Goal: Task Accomplishment & Management: Use online tool/utility

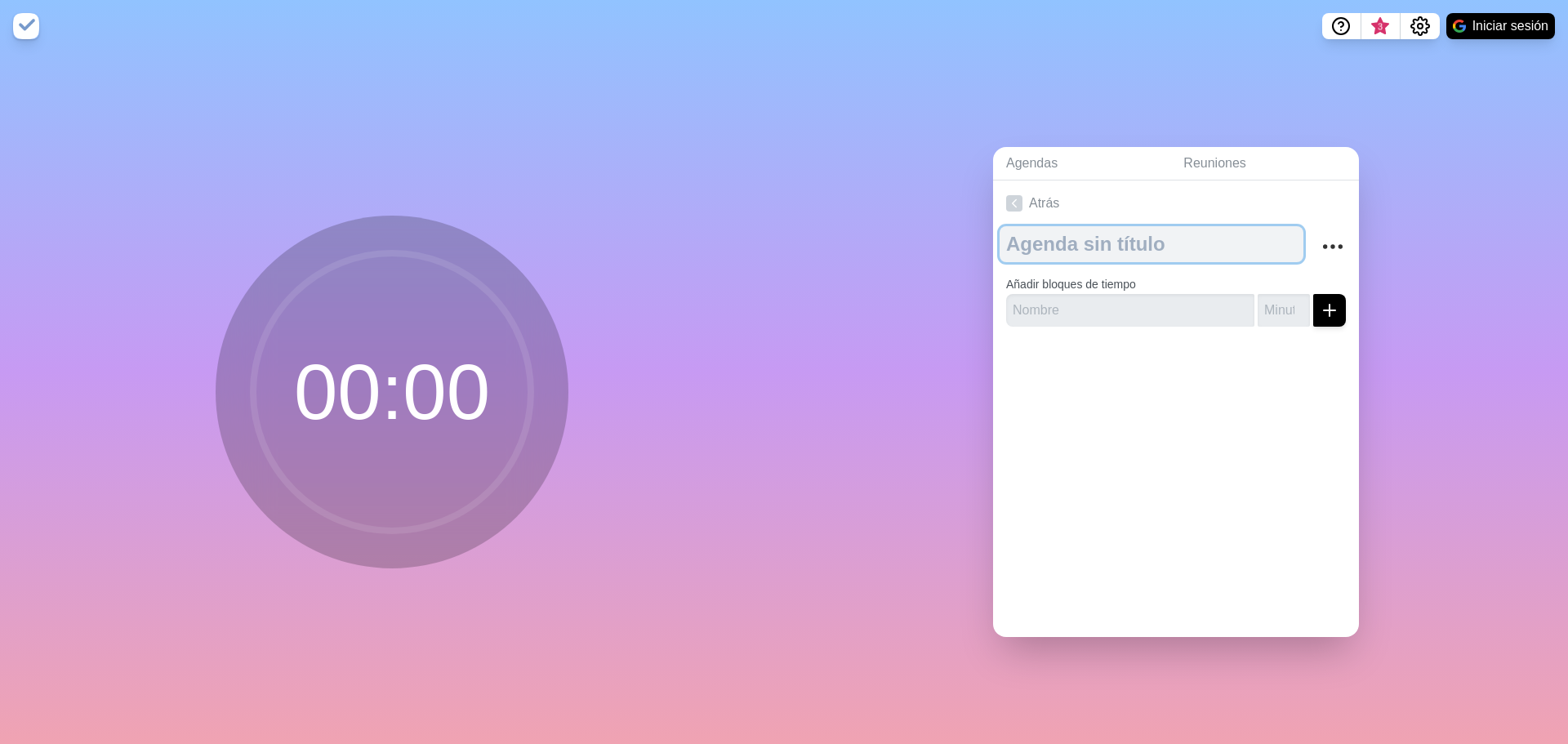
click at [1053, 250] on textarea at bounding box center [1151, 244] width 304 height 36
type textarea "tRABAJO [DATE]"
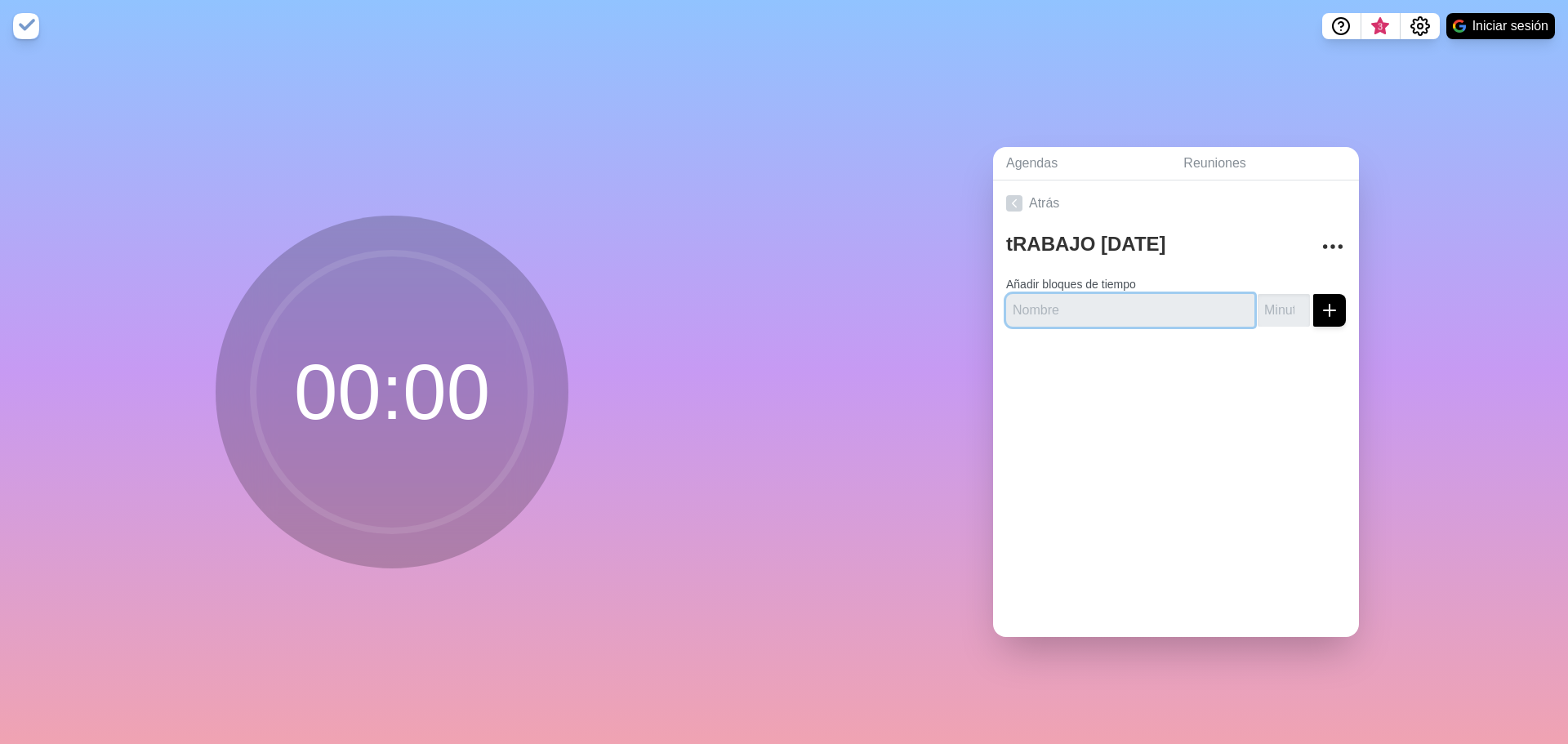
click at [1053, 298] on input "text" at bounding box center [1130, 310] width 248 height 33
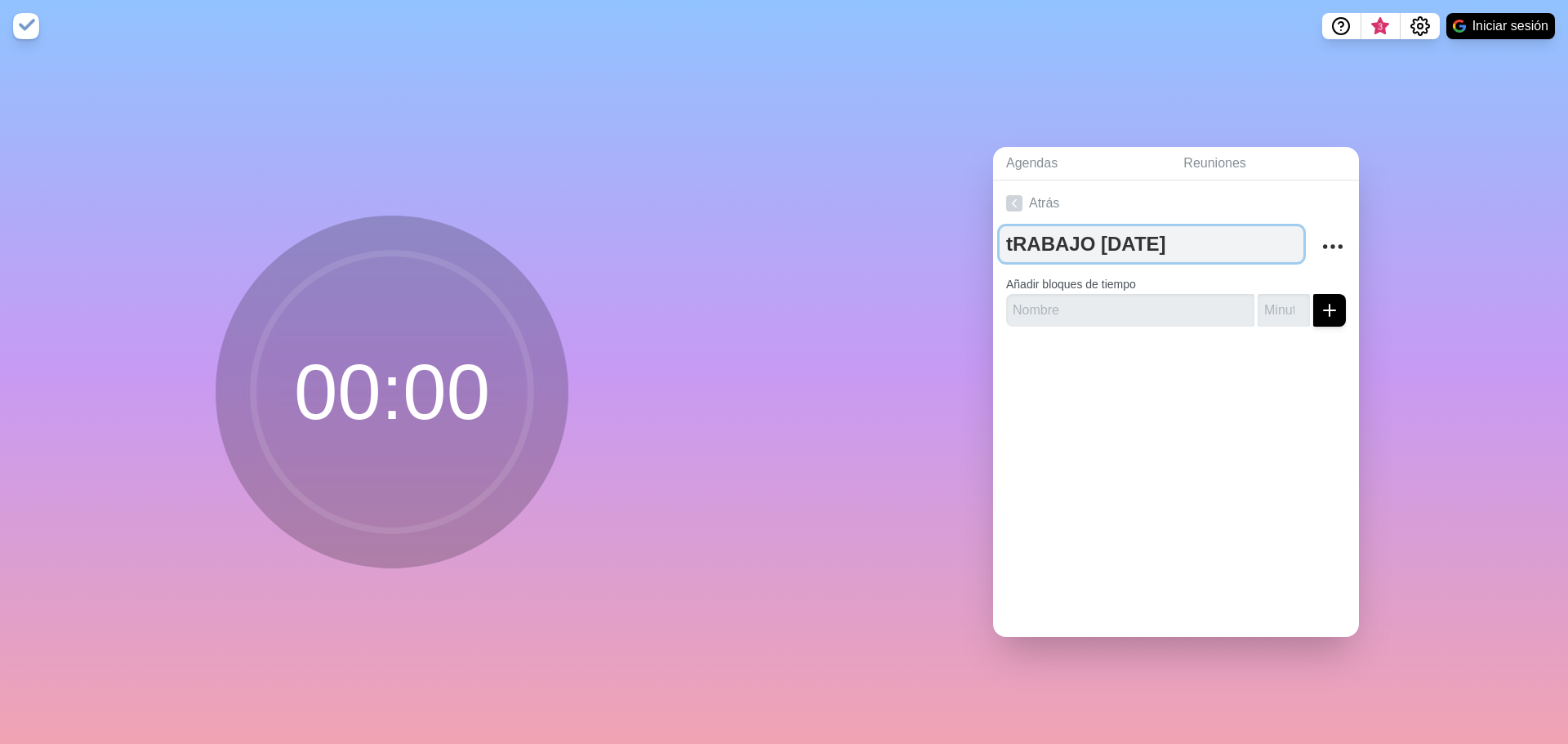
click at [1013, 238] on textarea "tRABAJO [DATE]" at bounding box center [1151, 244] width 304 height 36
click at [1000, 237] on textarea "tRABAJO [DATE]" at bounding box center [1151, 244] width 304 height 36
type textarea "TRABAJO [DATE]"
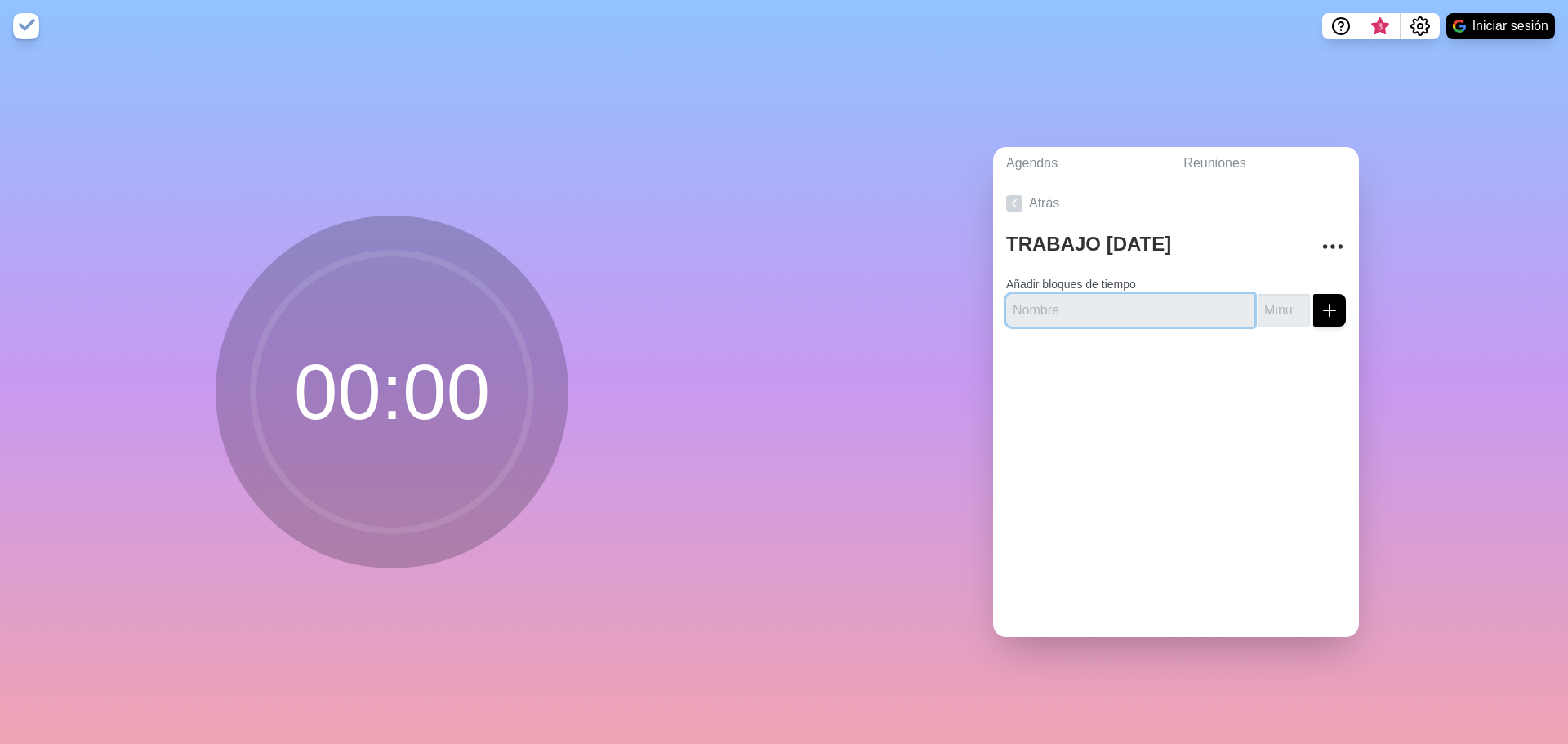
click at [1089, 298] on input "text" at bounding box center [1130, 310] width 248 height 33
click at [1320, 306] on icon "submit" at bounding box center [1330, 310] width 19 height 19
click at [1257, 294] on input "number" at bounding box center [1283, 310] width 52 height 33
click at [1104, 302] on input "Revisar documetno" at bounding box center [1130, 310] width 248 height 33
type input "Revisar documento"
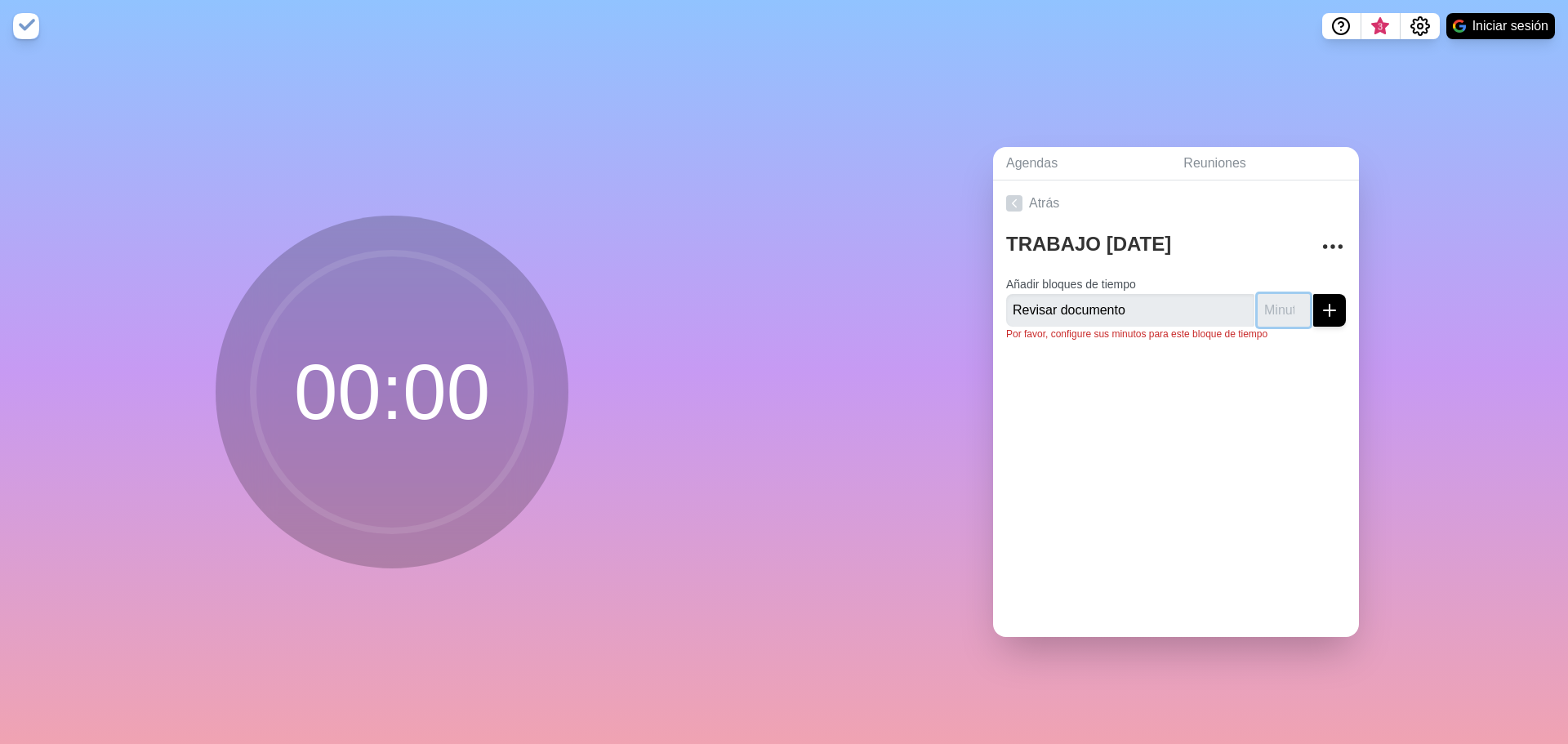
click at [1274, 308] on input "number" at bounding box center [1283, 310] width 52 height 33
type input "30"
click at [1293, 366] on div at bounding box center [1176, 387] width 366 height 66
click at [1320, 300] on icon "submit" at bounding box center [1330, 310] width 19 height 19
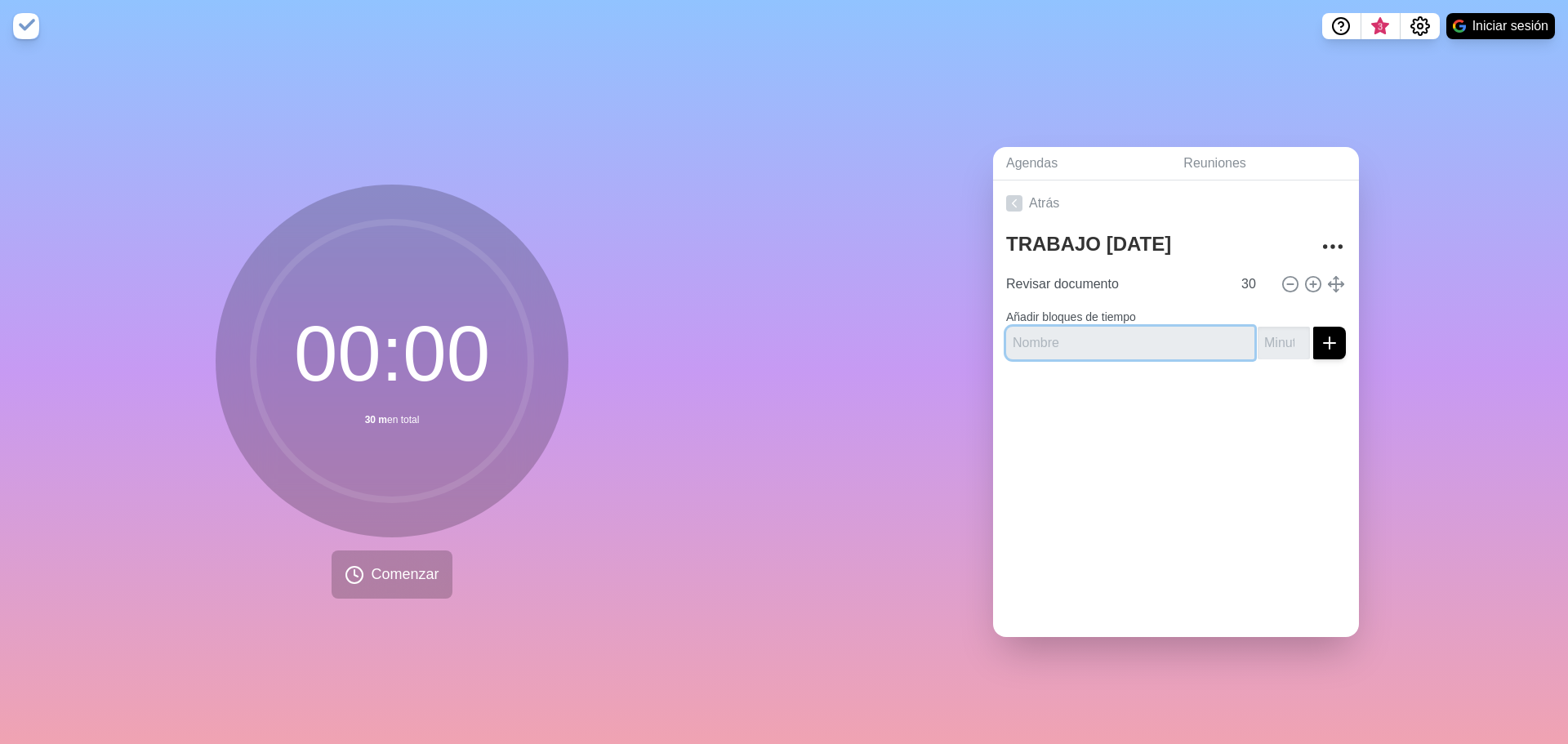
click at [1091, 336] on input "text" at bounding box center [1130, 343] width 248 height 33
type input "descanso"
click at [1270, 337] on input "number" at bounding box center [1283, 343] width 52 height 33
type input "10"
click at [1323, 334] on button "submit" at bounding box center [1329, 343] width 33 height 33
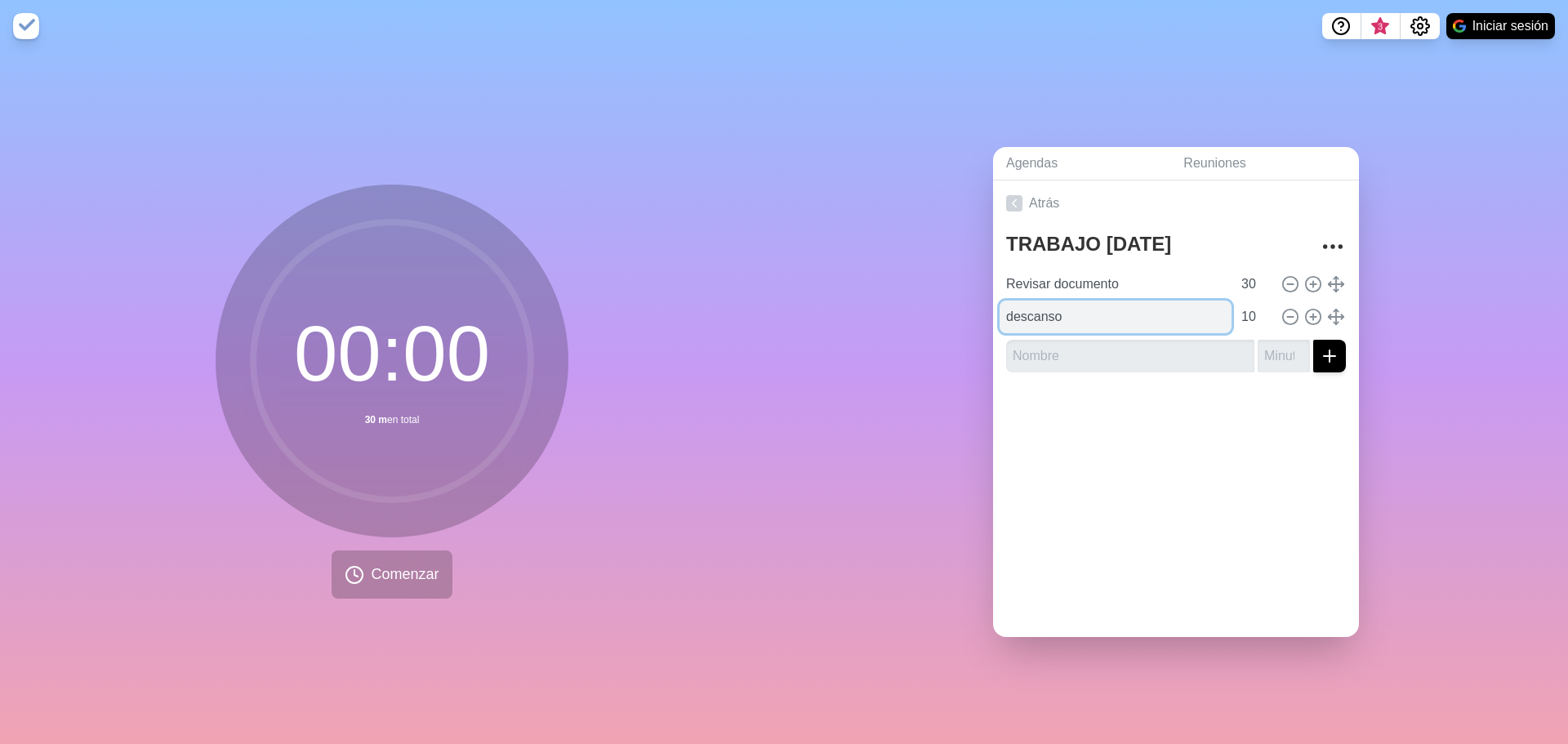
click at [1006, 315] on input "descanso" at bounding box center [1115, 316] width 232 height 33
type input "Descanso"
click at [1039, 343] on input "text" at bounding box center [1130, 355] width 248 height 33
click at [1100, 273] on input "Revisar documento" at bounding box center [1115, 283] width 232 height 33
drag, startPoint x: 1122, startPoint y: 270, endPoint x: 990, endPoint y: 288, distance: 133.2
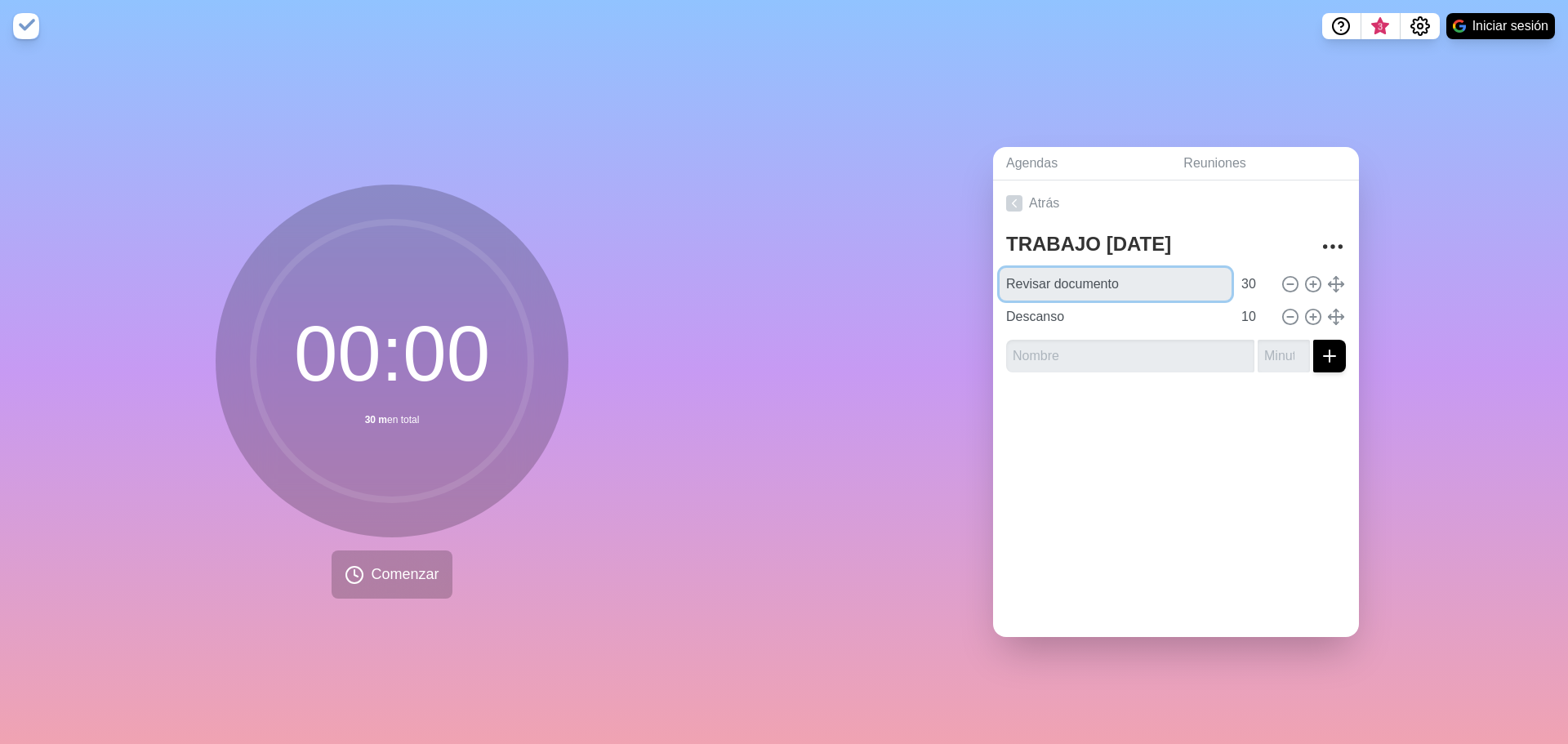
click at [993, 288] on div "TRABAJO [DATE] Revisar documento 30 Descanso 10" at bounding box center [1176, 306] width 366 height 159
paste input "formato y ortografía"
type input "Revisar formato y ortografía"
click at [1099, 351] on input "text" at bounding box center [1130, 355] width 248 height 33
click at [1027, 339] on input "text" at bounding box center [1130, 355] width 248 height 33
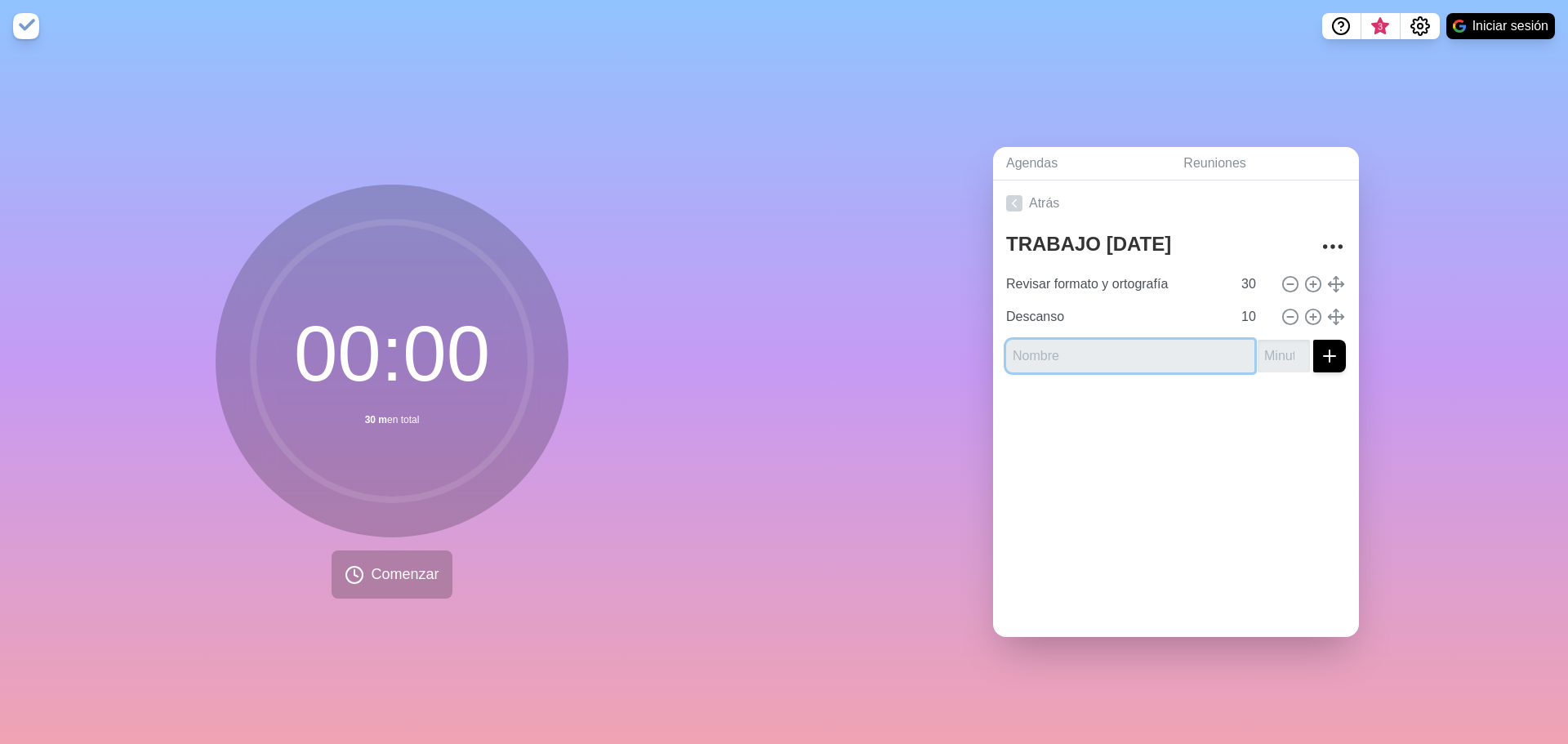
paste input "Revisar redacción"
type input "Revisar redacción"
click at [1271, 360] on input "number" at bounding box center [1283, 355] width 52 height 33
click at [1271, 356] on input "number" at bounding box center [1283, 355] width 52 height 33
click at [1282, 350] on input "-1" at bounding box center [1283, 355] width 52 height 33
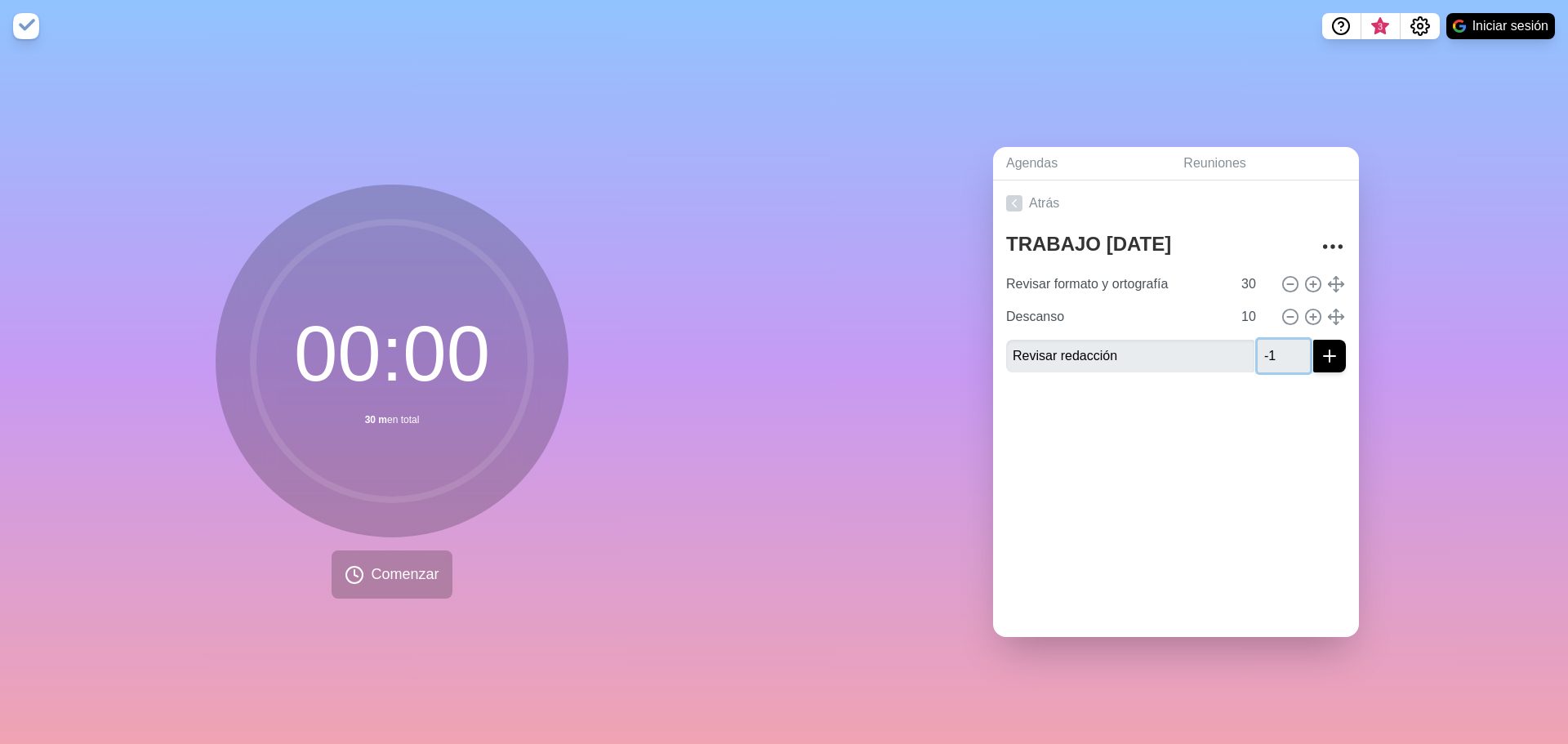
drag, startPoint x: 1268, startPoint y: 353, endPoint x: 1248, endPoint y: 359, distance: 20.9
click at [1257, 359] on input "-1" at bounding box center [1283, 355] width 52 height 33
click at [1275, 350] on input "-45" at bounding box center [1283, 355] width 52 height 33
click at [1257, 357] on input "-45" at bounding box center [1283, 355] width 52 height 33
type input "45"
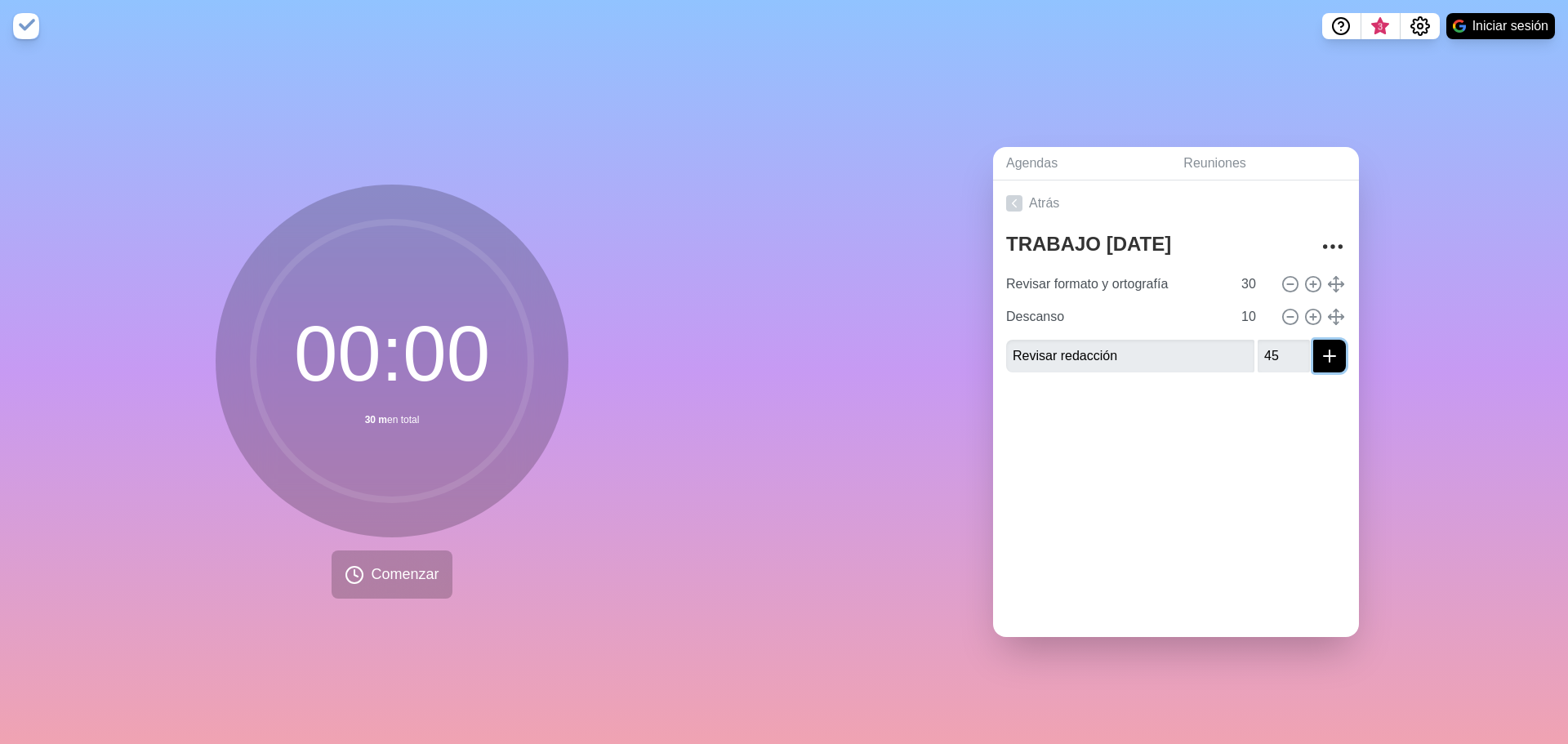
click at [1320, 353] on icon "submit" at bounding box center [1330, 356] width 19 height 19
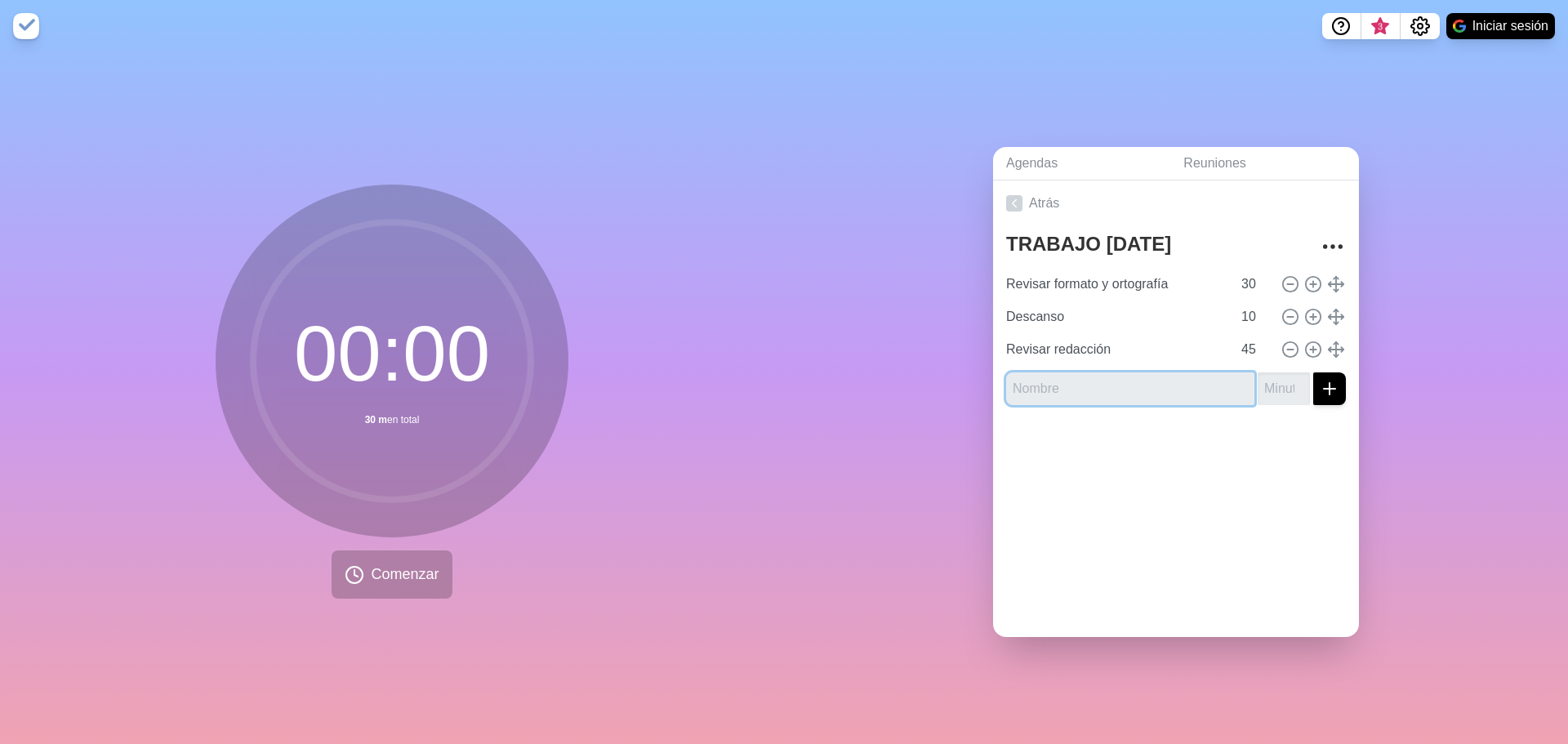
click at [1195, 382] on input "text" at bounding box center [1130, 388] width 248 height 33
type input "d"
type input "Descanso"
click at [1266, 389] on input "number" at bounding box center [1283, 388] width 52 height 33
type input "10"
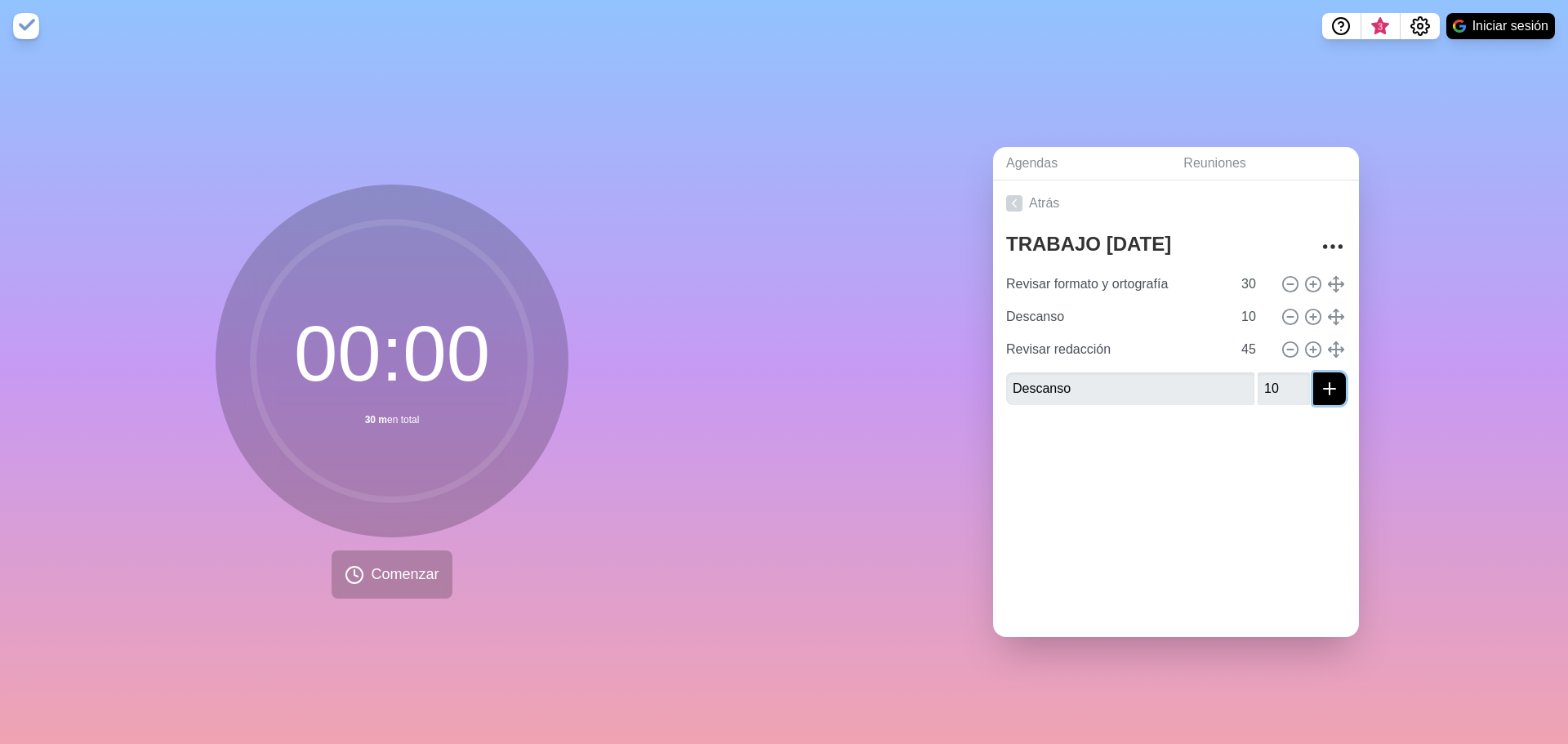
click at [1313, 372] on button "submit" at bounding box center [1329, 388] width 33 height 33
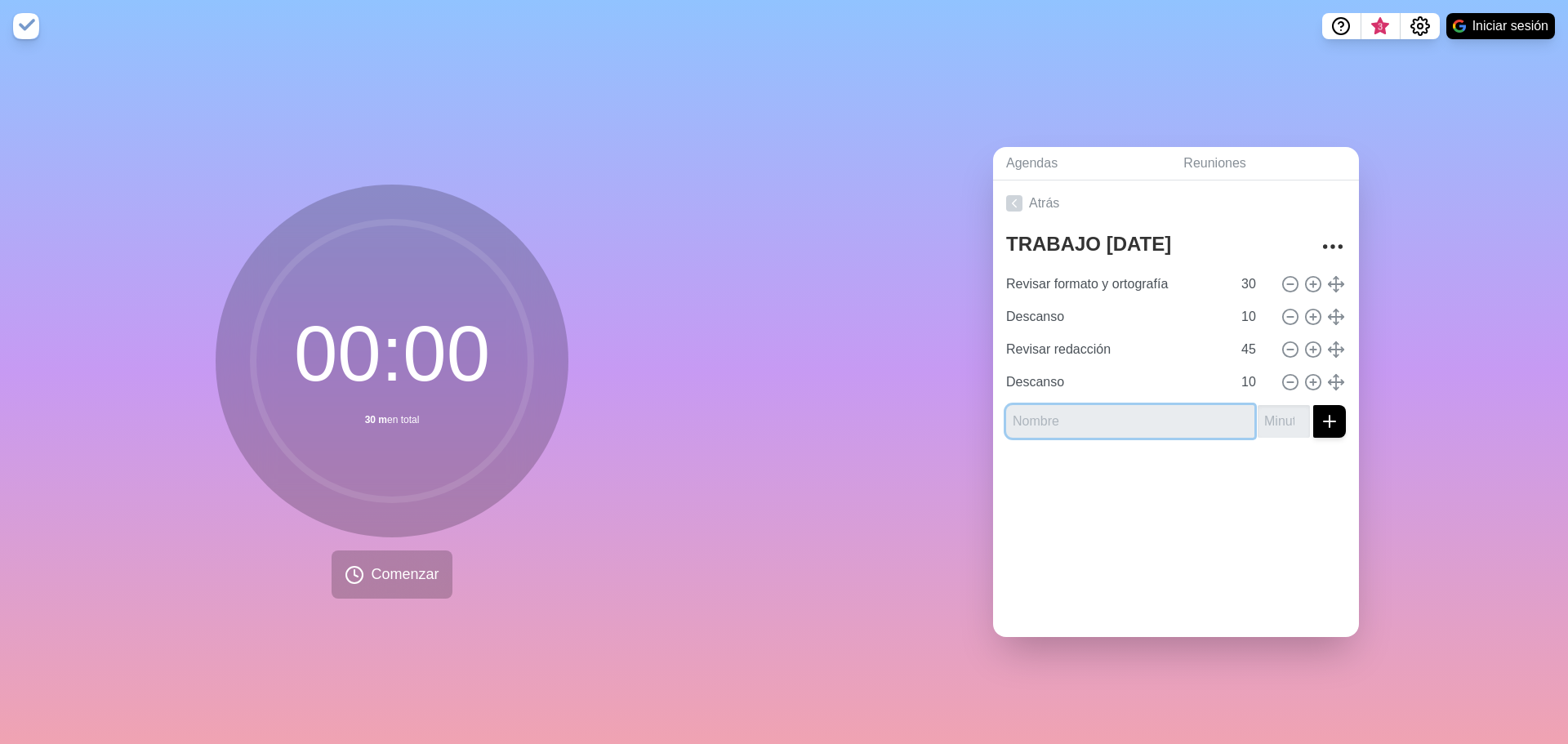
click at [1038, 421] on input "text" at bounding box center [1130, 421] width 248 height 33
paste input "Portada, separadores y organización de archivos"
type input "Portada, separadores y organización de archivos"
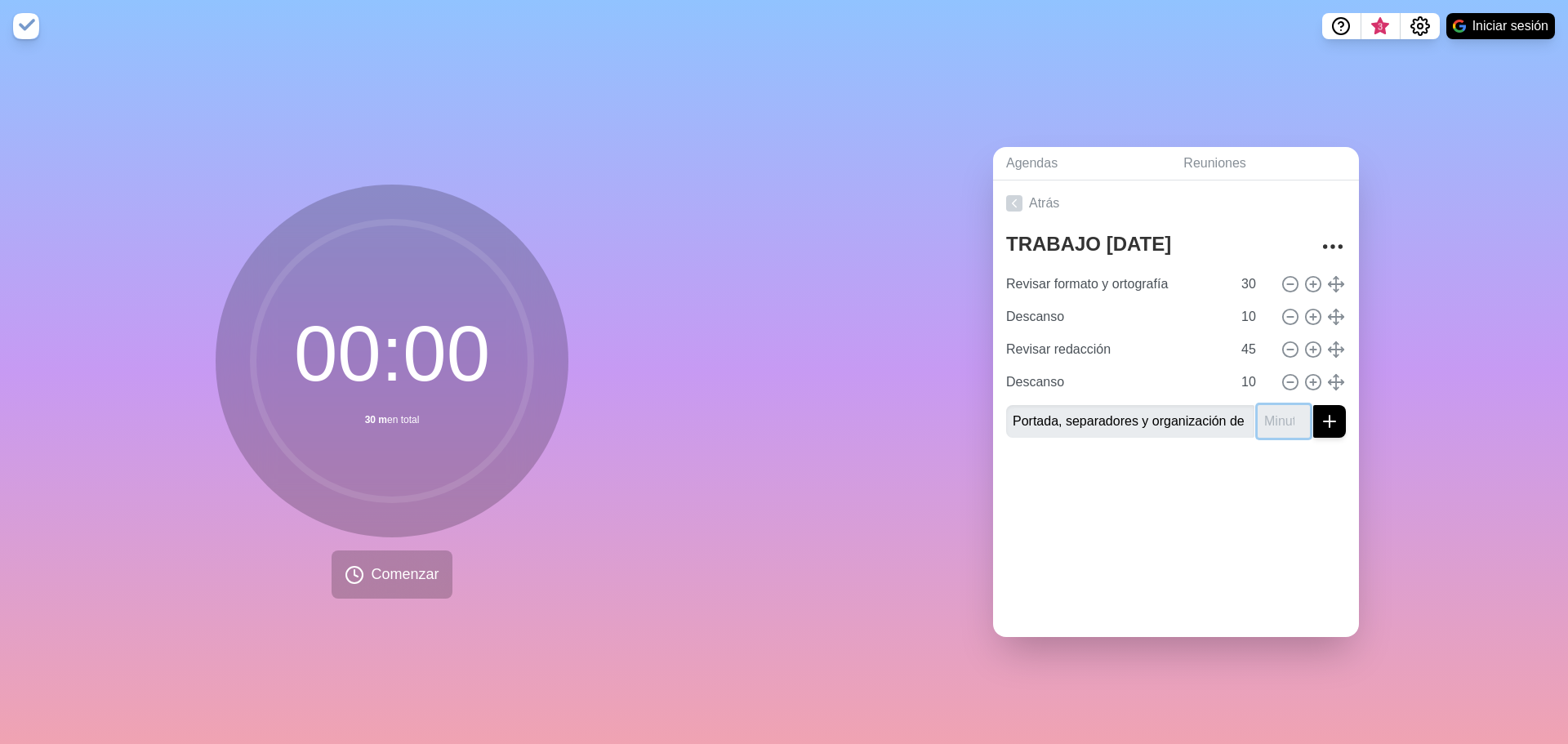
click at [1270, 418] on input "number" at bounding box center [1283, 421] width 52 height 33
type input "35"
click at [1287, 500] on div at bounding box center [1176, 484] width 366 height 66
click at [1320, 415] on icon "submit" at bounding box center [1330, 422] width 19 height 19
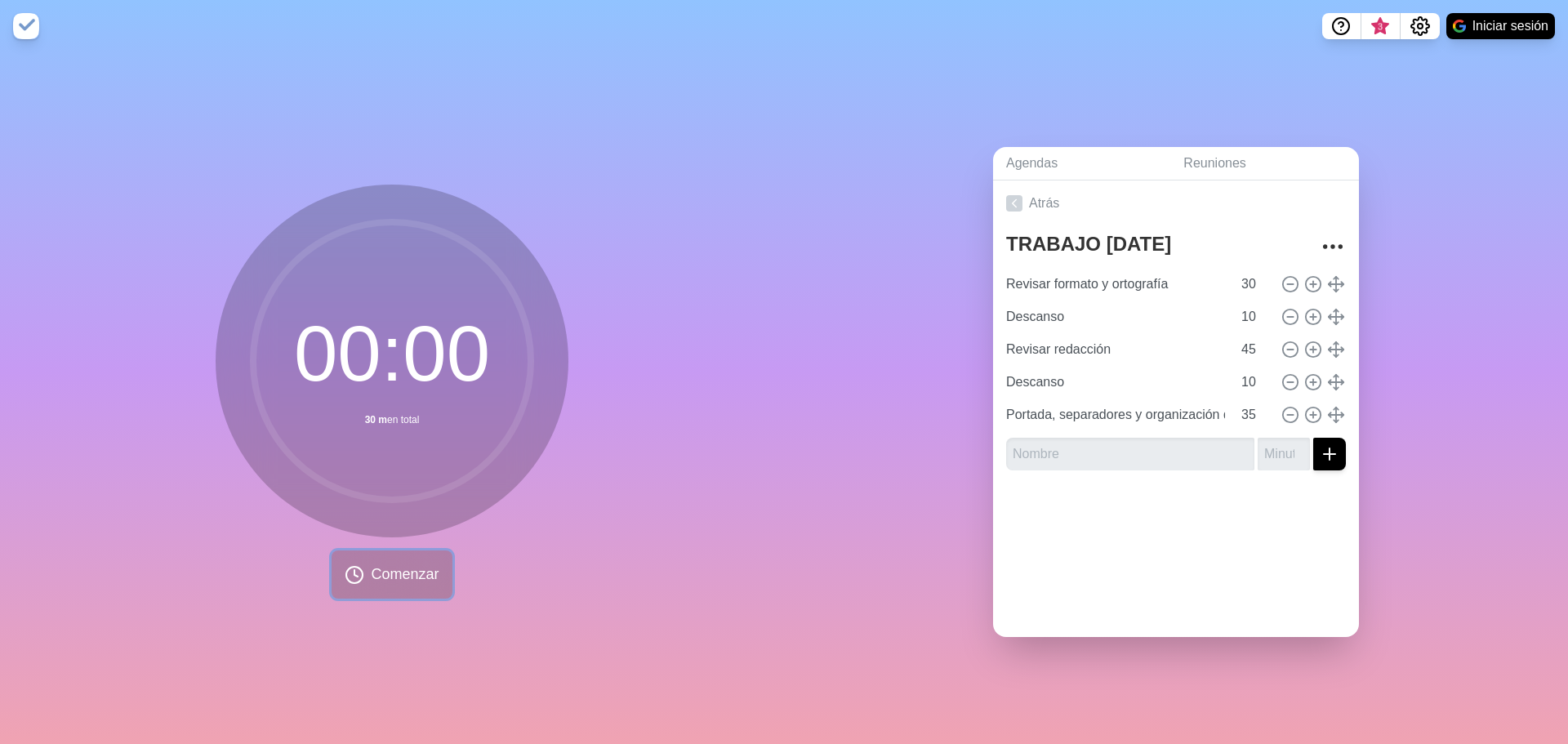
click at [360, 574] on button "Comenzar" at bounding box center [391, 574] width 120 height 48
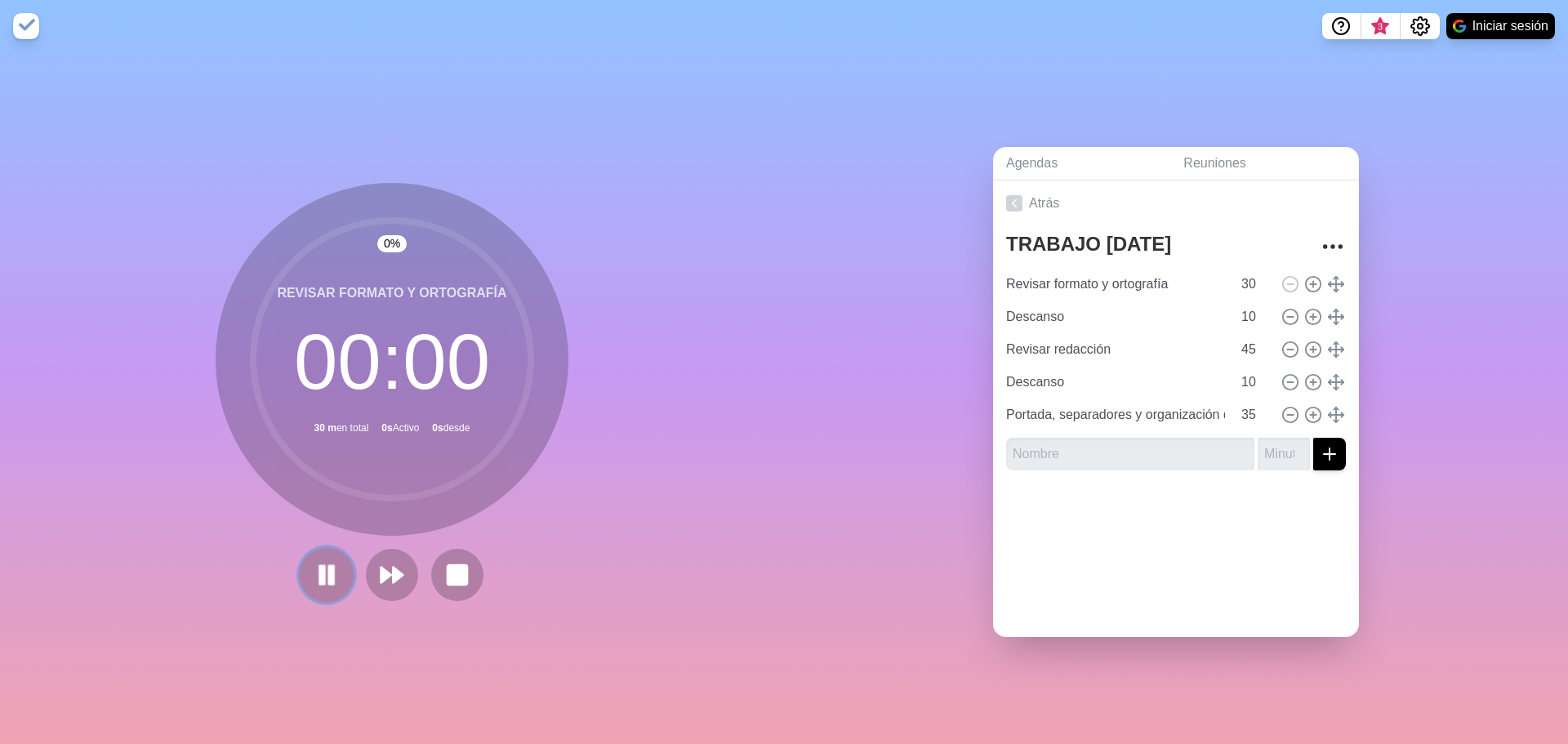
click at [336, 562] on button at bounding box center [326, 575] width 55 height 55
click at [1380, 20] on span "3" at bounding box center [1379, 27] width 13 height 13
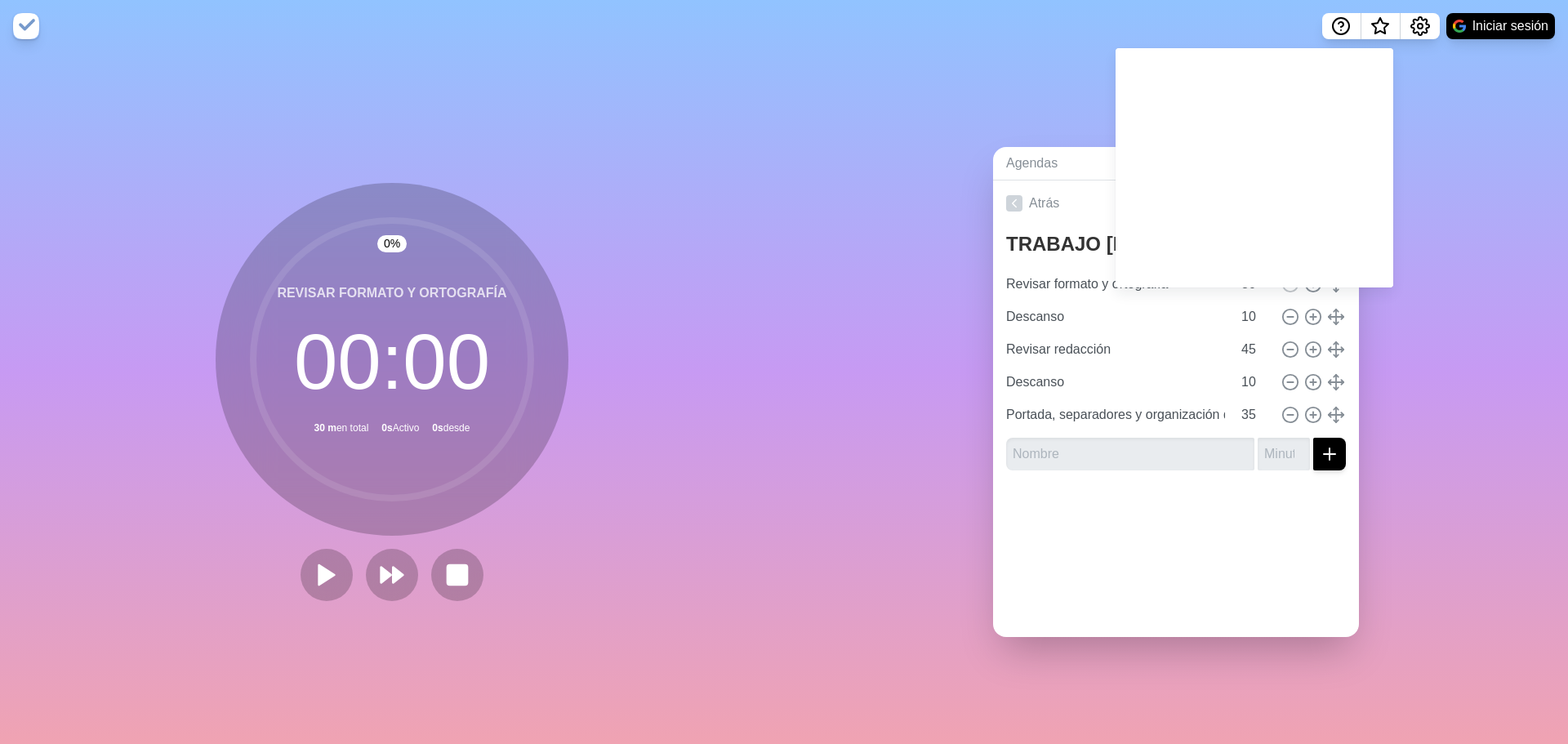
click at [1440, 107] on div "Agendas Reuniones Atrás TRABAJO [DATE] Revisar formato y ortografía 30 Descanso…" at bounding box center [1176, 398] width 784 height 692
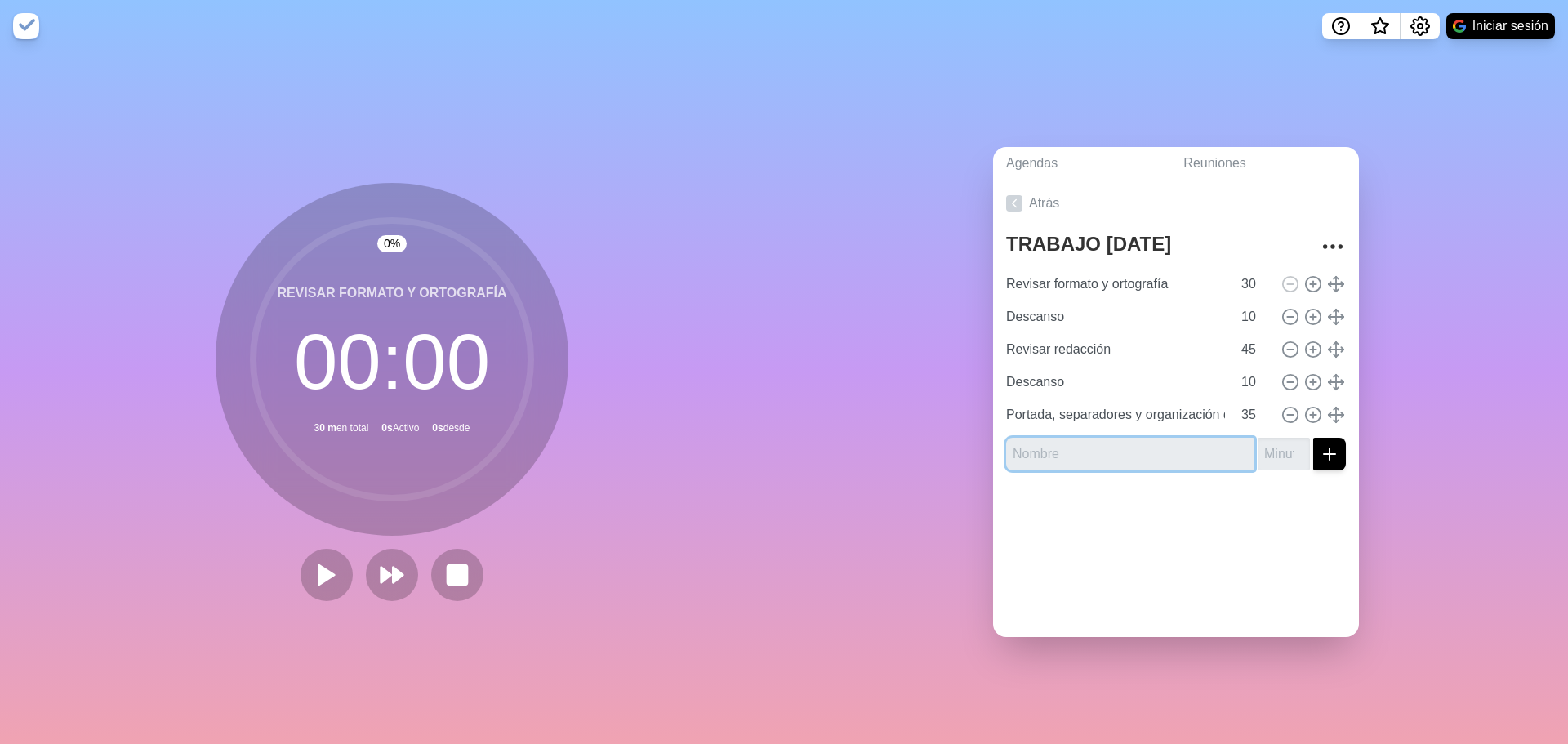
click at [1193, 451] on input "text" at bounding box center [1130, 453] width 248 height 33
type input "t"
type input "Terminar diagrama [PERSON_NAME] de dia"
click at [1259, 439] on input "number" at bounding box center [1283, 453] width 52 height 33
type input "30"
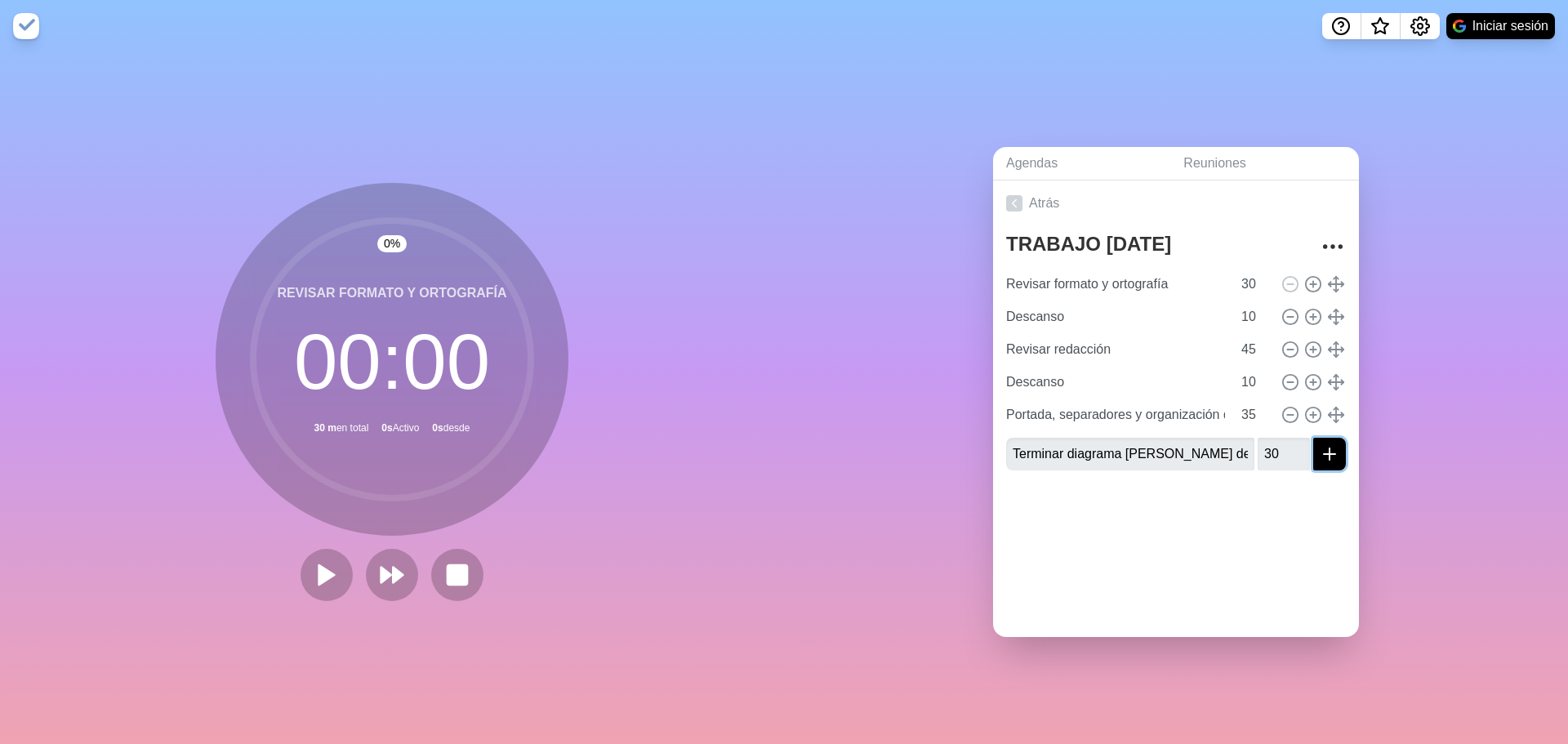
click at [1320, 444] on icon "submit" at bounding box center [1330, 453] width 19 height 19
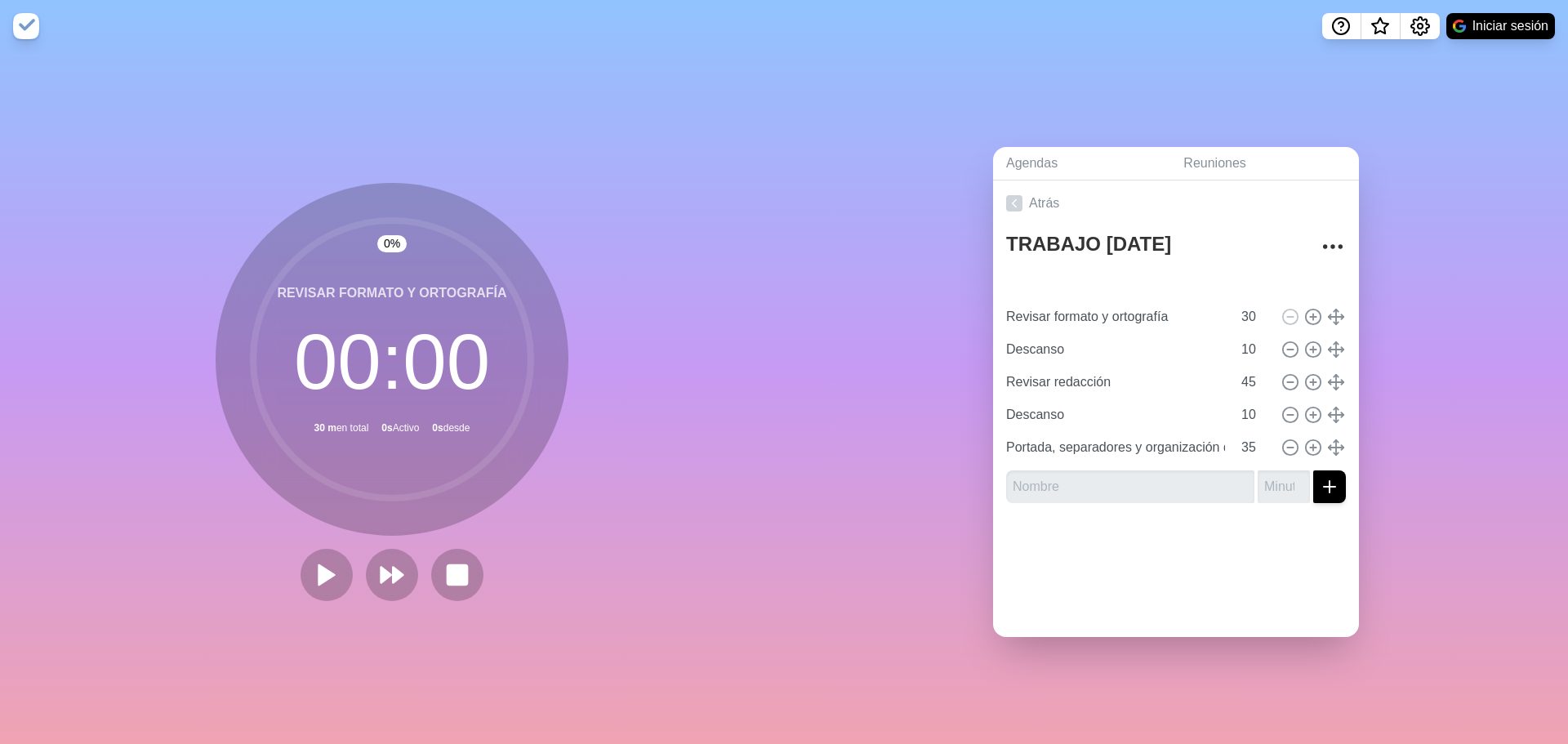
type input "Revisar formato y ortografía"
type input "30"
type input "Descanso"
type input "10"
type input "Revisar redacción"
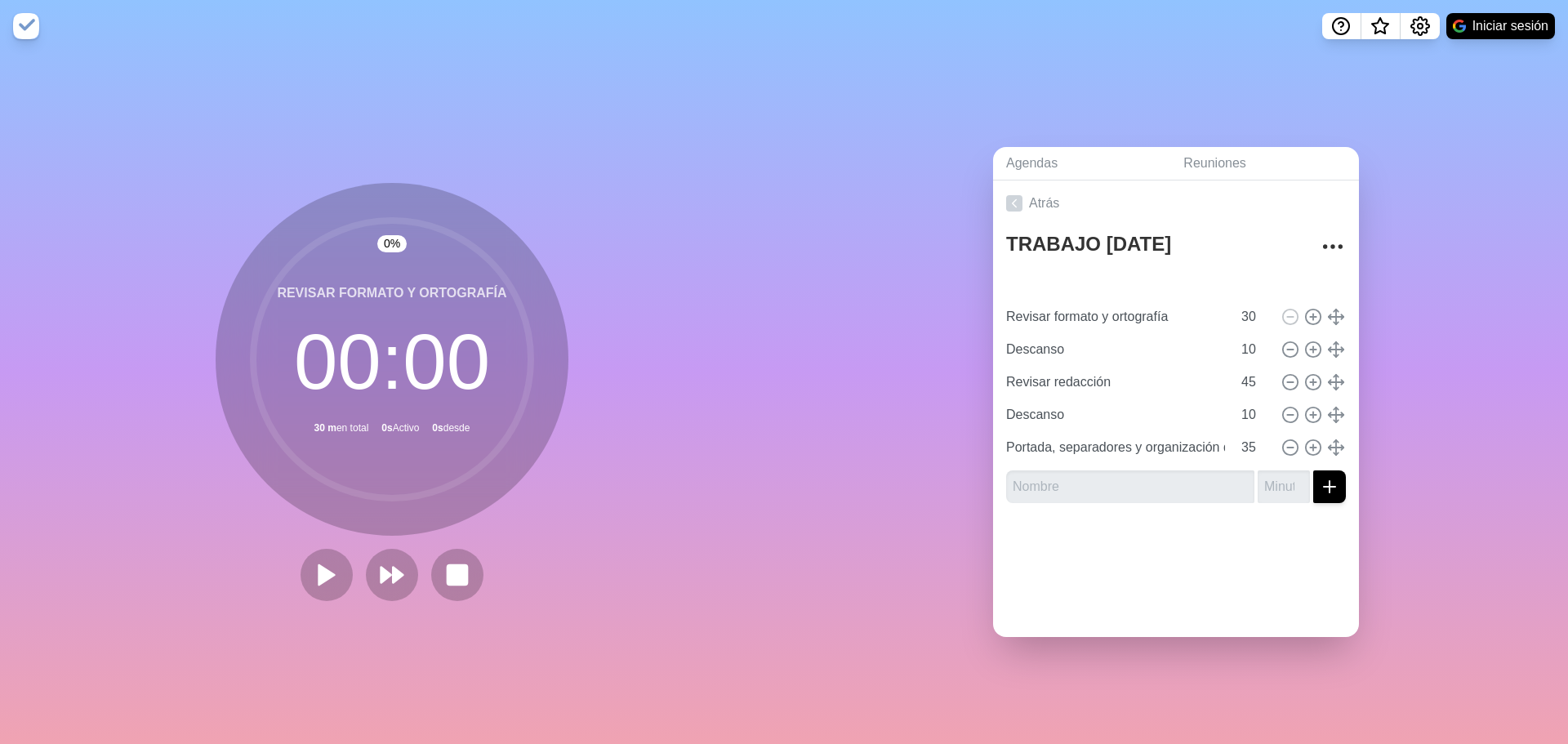
type input "45"
type input "Descanso"
type input "10"
type input "Portada, separadores y organización de archivos"
type input "35"
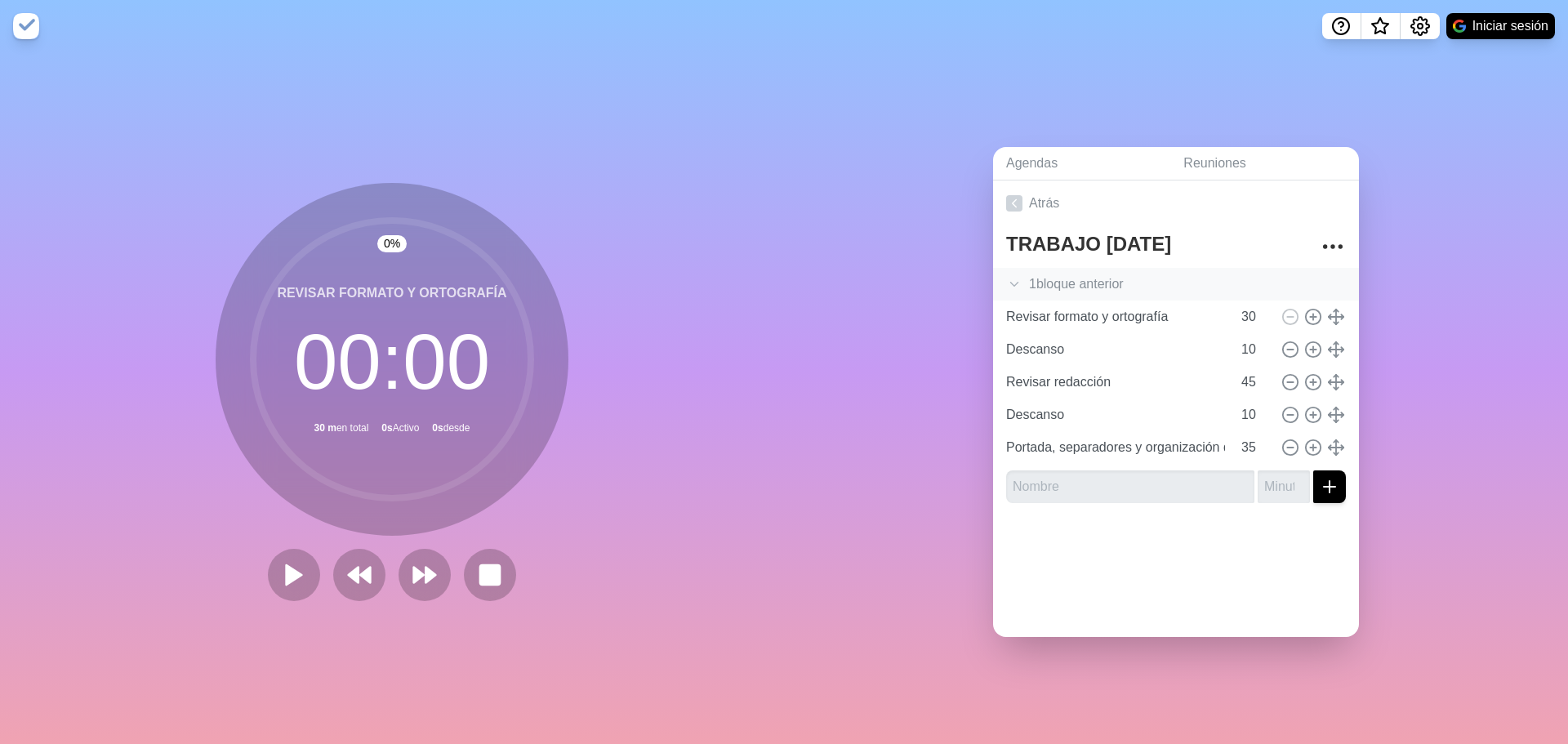
click at [1014, 280] on icon at bounding box center [1014, 284] width 16 height 16
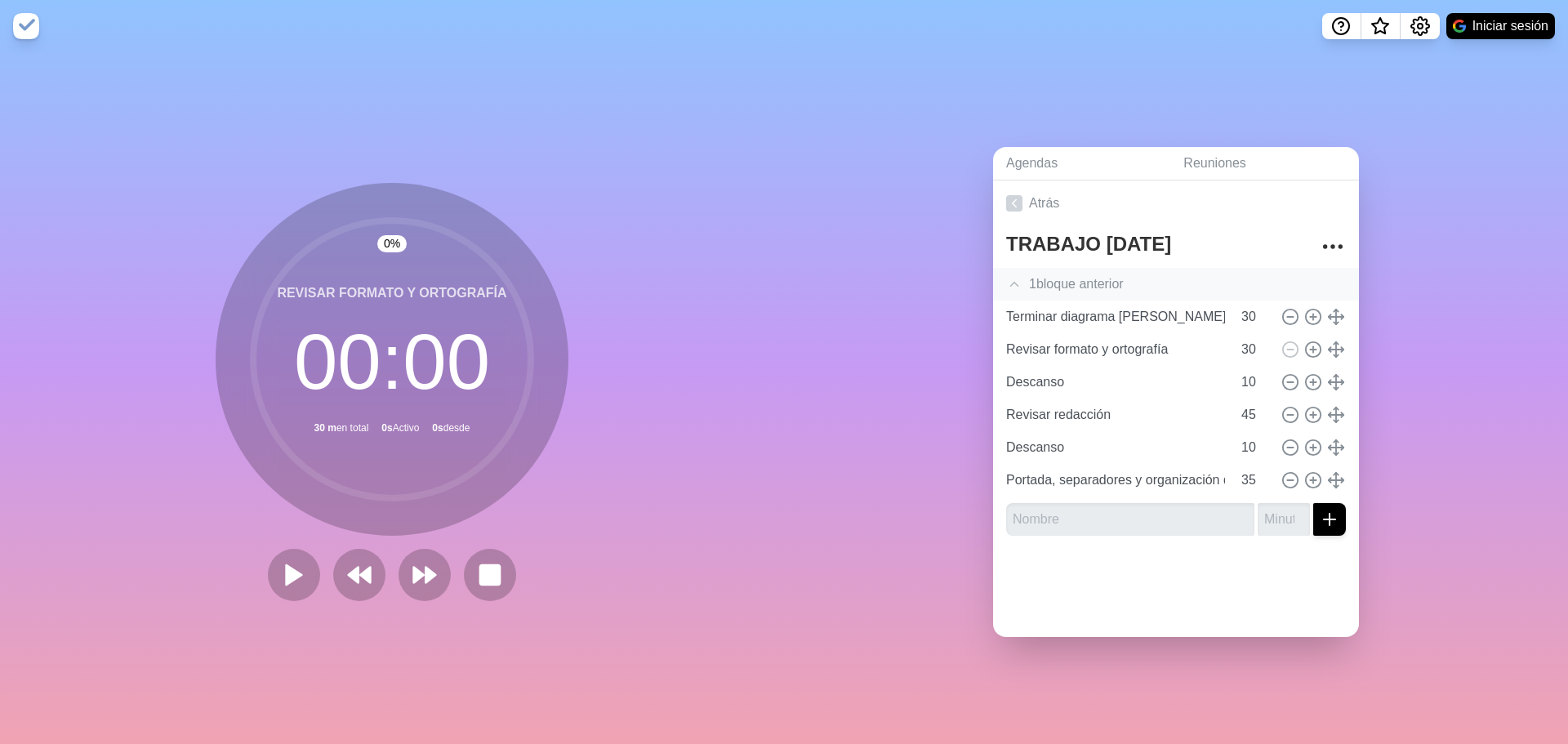
click at [1183, 593] on div at bounding box center [1176, 581] width 366 height 66
click at [1121, 311] on input "Terminar diagrama [PERSON_NAME] de dia" at bounding box center [1115, 316] width 232 height 33
click at [353, 568] on polygon at bounding box center [353, 575] width 11 height 16
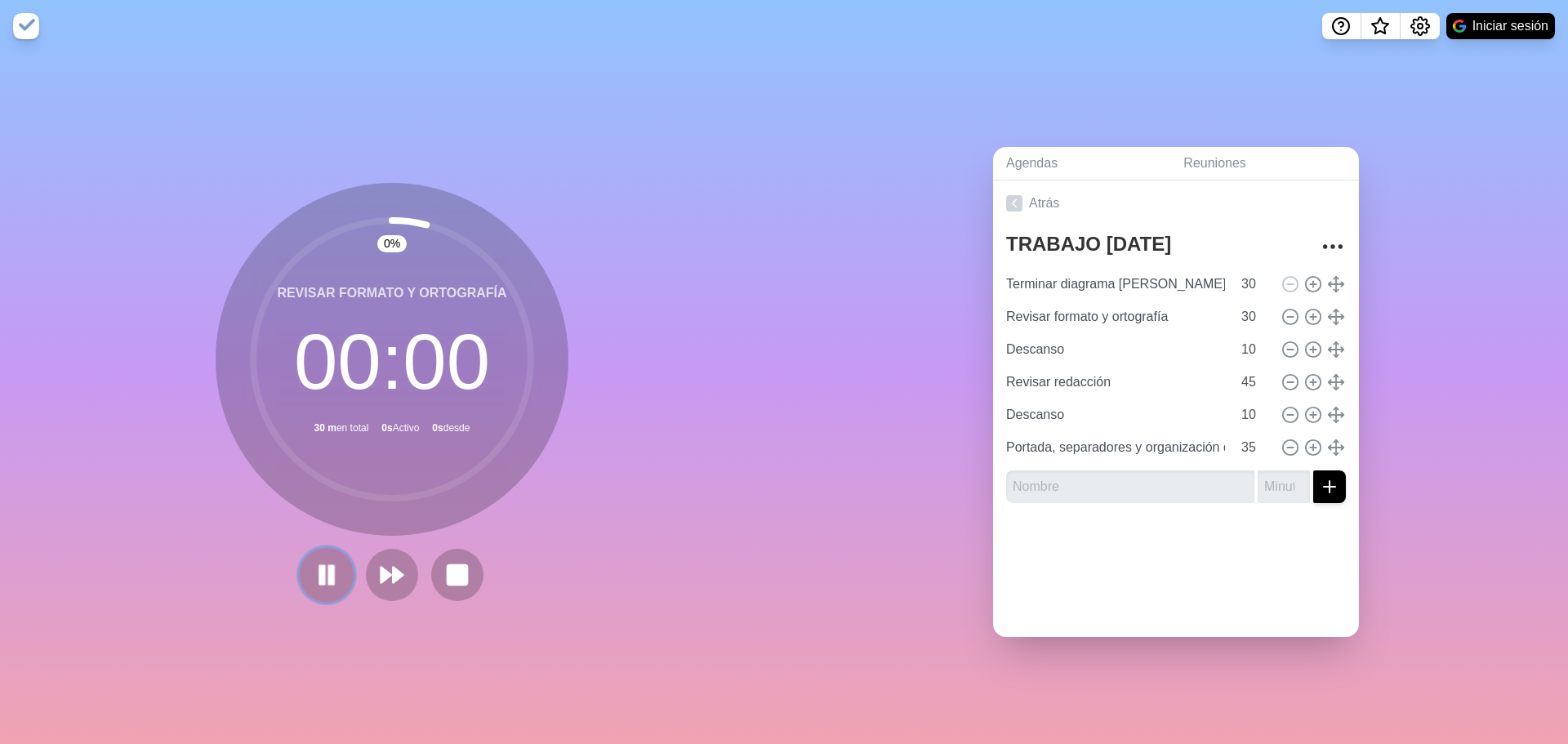
click at [320, 567] on rect at bounding box center [322, 574] width 5 height 18
click at [319, 567] on polygon at bounding box center [327, 575] width 16 height 19
click at [329, 569] on rect at bounding box center [331, 574] width 5 height 18
